Goal: Share content: Share content

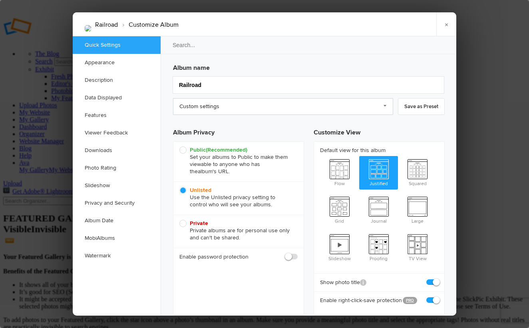
click at [220, 111] on link "Custom settings" at bounding box center [283, 106] width 220 height 17
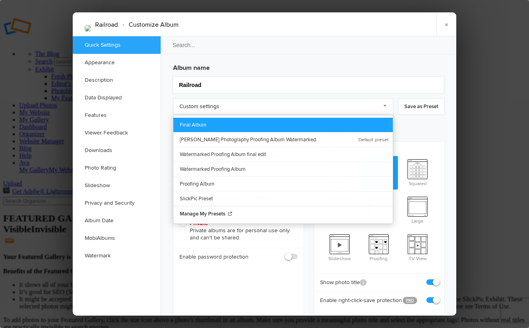
click at [215, 128] on link "Final Album" at bounding box center [282, 125] width 219 height 14
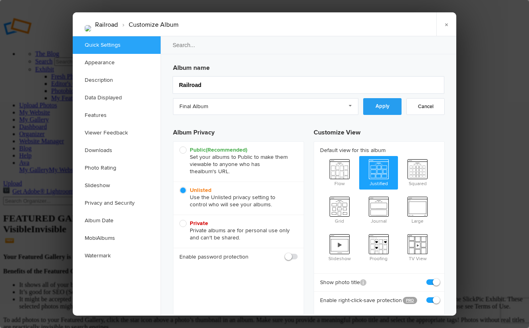
click at [380, 111] on link "Apply" at bounding box center [382, 106] width 38 height 17
checkbox input "false"
checkbox input "true"
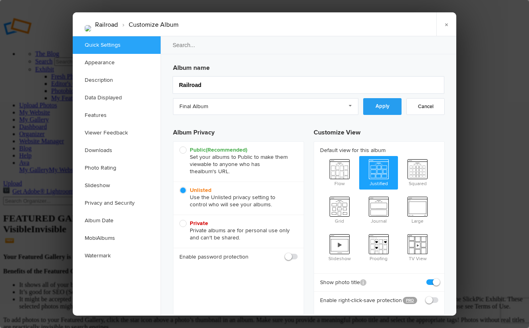
checkbox input "false"
checkbox input "true"
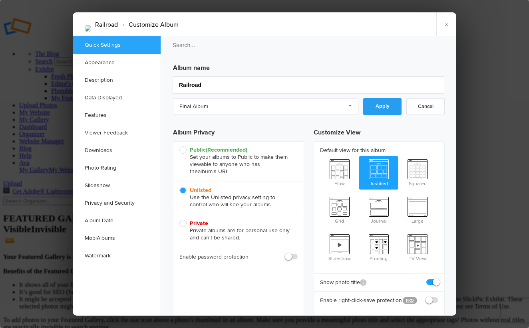
checkbox input "true"
checkbox input "false"
click at [466, 85] on div at bounding box center [264, 164] width 529 height 328
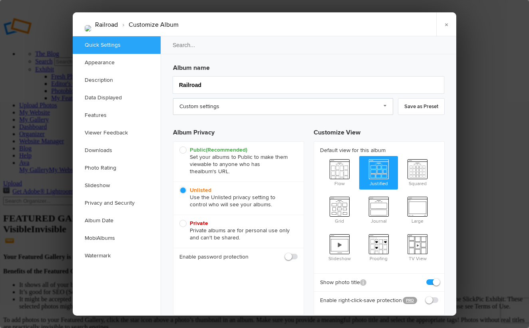
click at [274, 107] on link "Custom settings" at bounding box center [283, 106] width 220 height 17
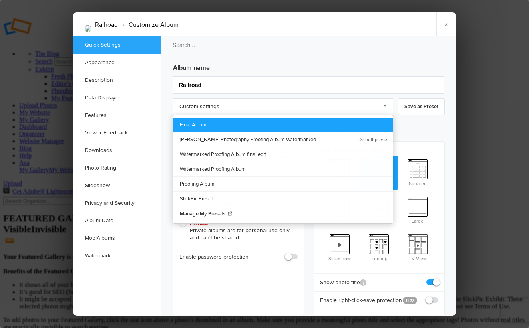
click at [243, 124] on link "Final Album" at bounding box center [282, 125] width 219 height 14
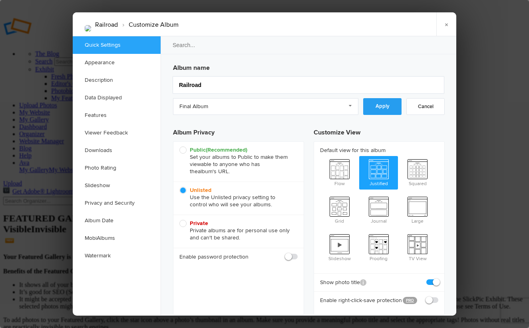
click at [376, 103] on link "Apply" at bounding box center [382, 106] width 38 height 17
click at [475, 83] on div at bounding box center [264, 164] width 529 height 328
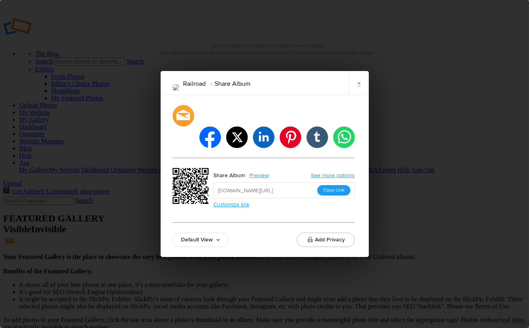
click at [322, 185] on button "Copy Link" at bounding box center [333, 190] width 33 height 10
click at [377, 88] on div "Railroad Share Album × facebook twitter linkedin pinterest tumblr whatsapp Shar…" at bounding box center [264, 164] width 529 height 328
drag, startPoint x: 359, startPoint y: 91, endPoint x: 338, endPoint y: 88, distance: 21.4
click at [359, 91] on link "×" at bounding box center [359, 83] width 20 height 24
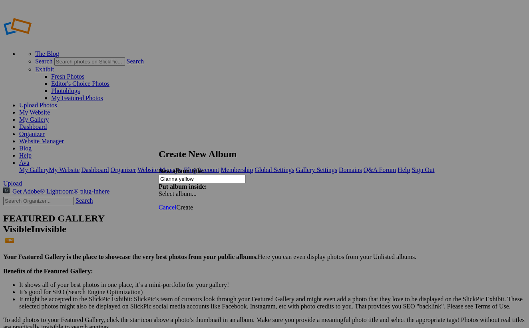
type input "Gianna yellow"
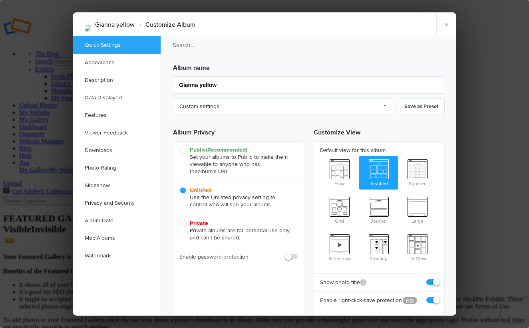
click at [180, 66] on h3 "Album name" at bounding box center [308, 66] width 271 height 13
drag, startPoint x: 207, startPoint y: 101, endPoint x: 207, endPoint y: 105, distance: 4.0
click at [207, 101] on link "Custom settings" at bounding box center [283, 106] width 220 height 17
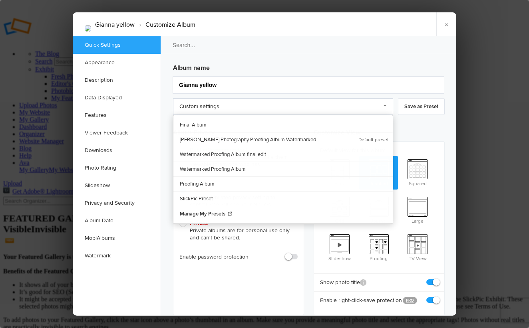
drag, startPoint x: 207, startPoint y: 105, endPoint x: 241, endPoint y: 111, distance: 34.2
click at [207, 105] on link "Custom settings" at bounding box center [283, 106] width 220 height 17
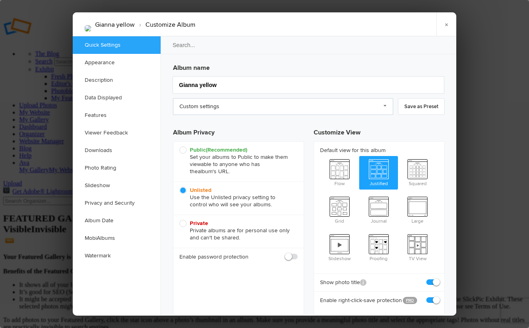
click at [241, 111] on link "Custom settings" at bounding box center [283, 106] width 220 height 17
click at [236, 112] on link "Custom settings" at bounding box center [283, 106] width 220 height 17
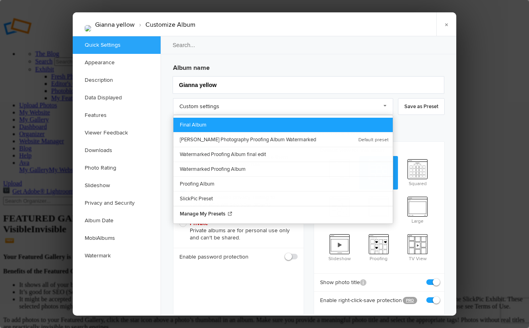
click at [226, 128] on link "Final Album" at bounding box center [282, 125] width 219 height 14
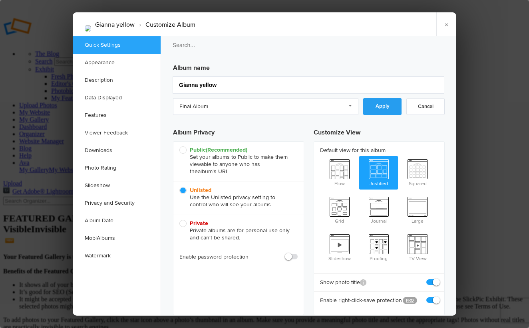
click at [384, 106] on link "Apply" at bounding box center [382, 106] width 38 height 17
checkbox input "false"
checkbox input "true"
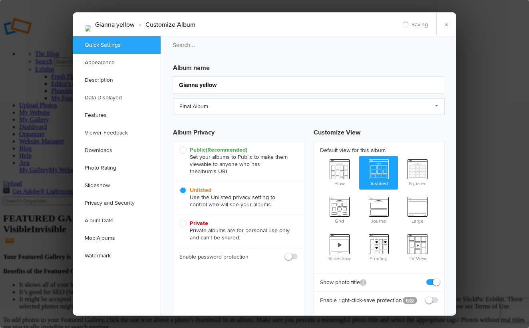
checkbox input "false"
checkbox input "true"
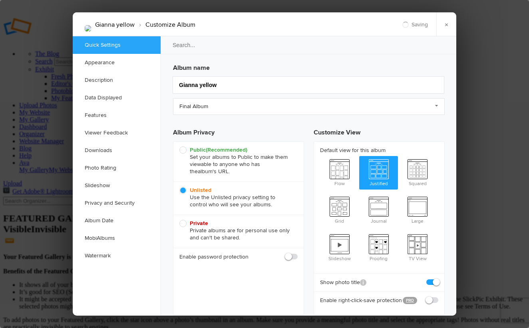
checkbox input "true"
checkbox input "false"
click at [483, 108] on div at bounding box center [264, 164] width 529 height 328
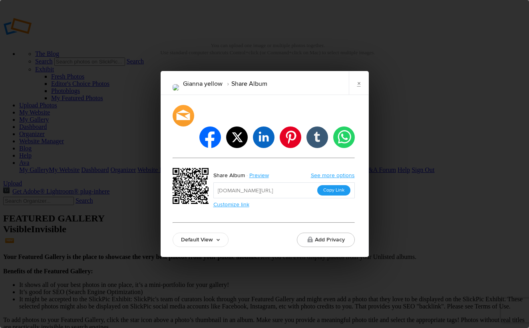
click at [335, 185] on button "Copy Link" at bounding box center [333, 190] width 33 height 10
